Goal: Navigation & Orientation: Find specific page/section

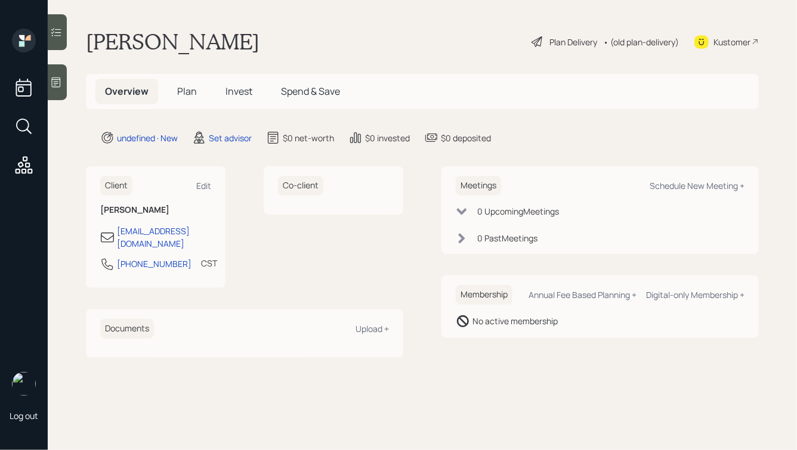
click at [57, 85] on icon at bounding box center [56, 82] width 12 height 12
